Goal: Book appointment/travel/reservation

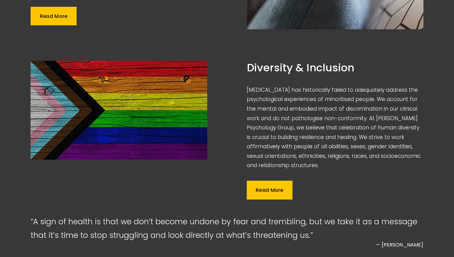
scroll to position [697, 0]
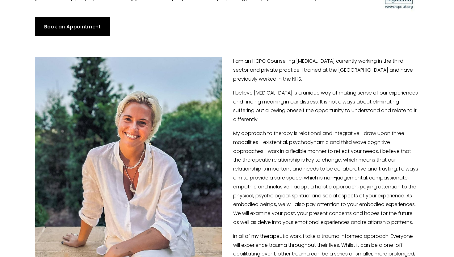
scroll to position [82, 0]
click at [266, 94] on p "I believe psychotherapy is a unique way of making sense of our experiences and …" at bounding box center [227, 107] width 384 height 36
copy p "psychotherapy"
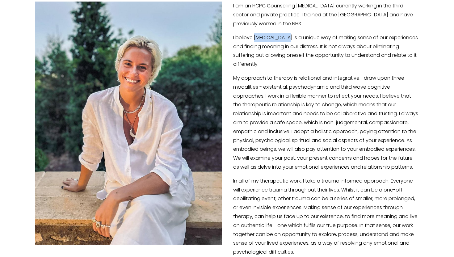
scroll to position [139, 0]
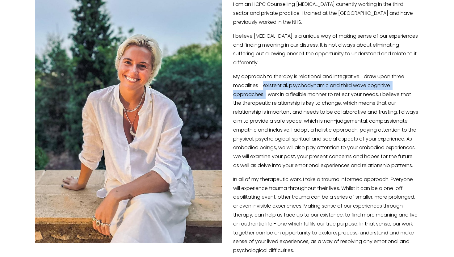
drag, startPoint x: 265, startPoint y: 86, endPoint x: 266, endPoint y: 97, distance: 11.8
click at [266, 97] on p "My approach to therapy is relational and integrative. I draw upon three modalit…" at bounding box center [227, 121] width 384 height 98
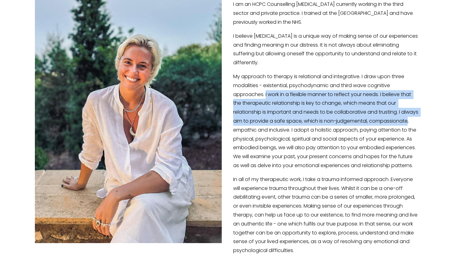
drag, startPoint x: 266, startPoint y: 97, endPoint x: 244, endPoint y: 130, distance: 39.3
click at [244, 130] on p "My approach to therapy is relational and integrative. I draw upon three modalit…" at bounding box center [227, 121] width 384 height 98
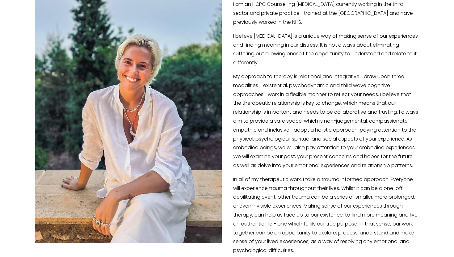
click at [237, 146] on p "My approach to therapy is relational and integrative. I draw upon three modalit…" at bounding box center [227, 121] width 384 height 98
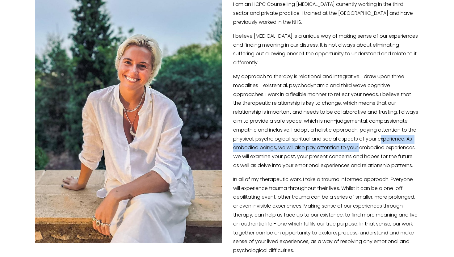
drag, startPoint x: 236, startPoint y: 145, endPoint x: 226, endPoint y: 158, distance: 16.9
click at [226, 158] on p "My approach to therapy is relational and integrative. I draw upon three modalit…" at bounding box center [227, 121] width 384 height 98
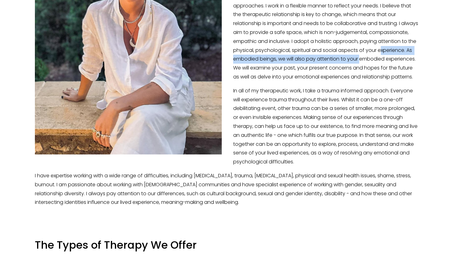
scroll to position [228, 0]
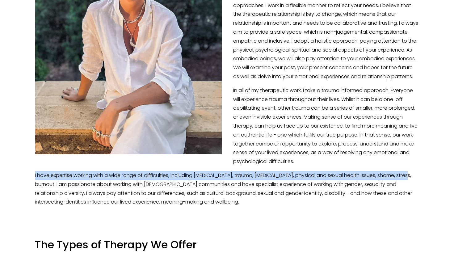
drag, startPoint x: 25, startPoint y: 179, endPoint x: 20, endPoint y: 198, distance: 19.5
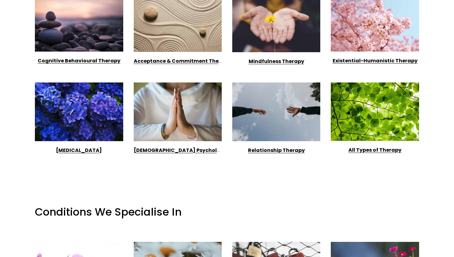
scroll to position [0, 0]
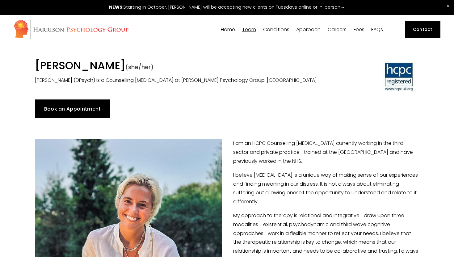
click at [71, 105] on link "Book an Appointment" at bounding box center [72, 108] width 75 height 19
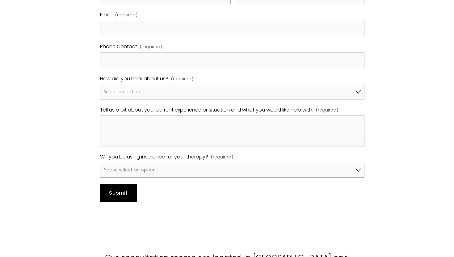
scroll to position [420, 0]
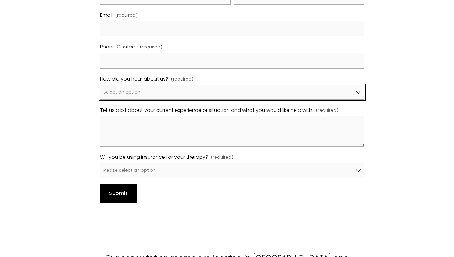
click at [171, 85] on select "Select an option Google A friend/family member told me about you I've been refe…" at bounding box center [232, 92] width 264 height 15
select select "Other"
click at [100, 85] on select "Select an option Google A friend/family member told me about you I've been refe…" at bounding box center [232, 92] width 264 height 15
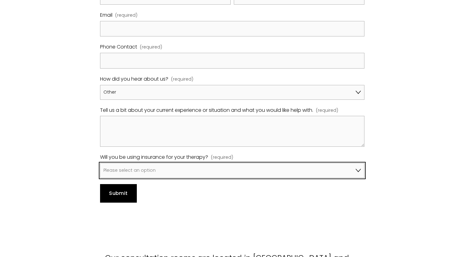
click at [144, 163] on select "Please select an option No, I won't be using insurance Yes, I will be using Avi…" at bounding box center [232, 170] width 264 height 15
select select "No, I won't be using insurance"
click at [100, 163] on select "Please select an option No, I won't be using insurance Yes, I will be using Avi…" at bounding box center [232, 170] width 264 height 15
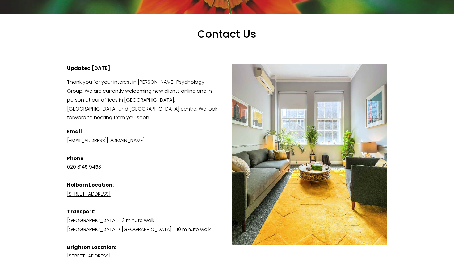
scroll to position [0, 0]
